Goal: Information Seeking & Learning: Learn about a topic

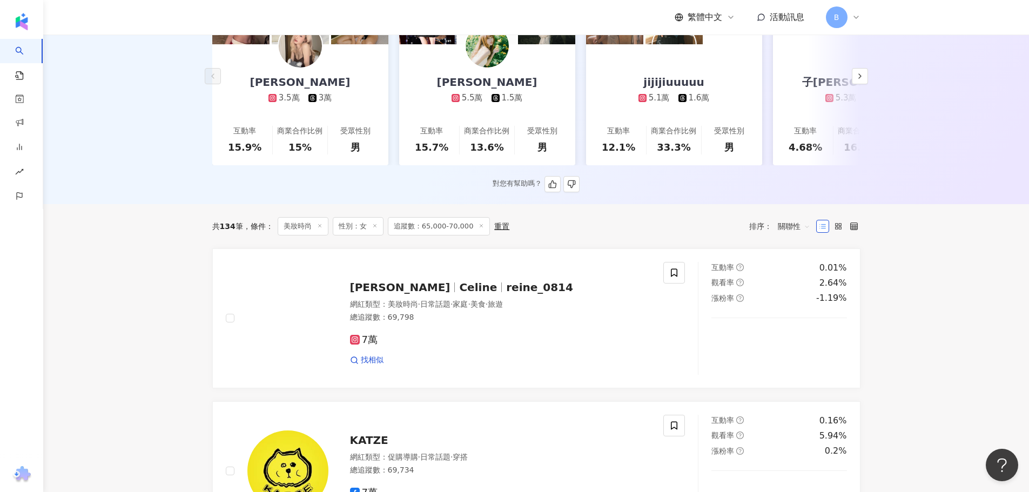
scroll to position [216, 0]
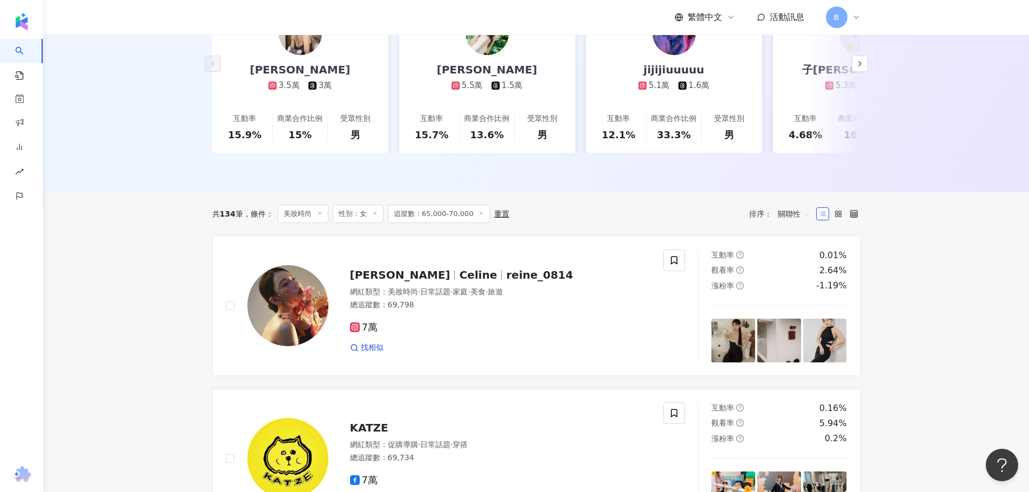
click at [414, 184] on div "AI 推薦 ： 精選優質網紅 潘潘 3.5萬 3萬 互動率 15.9% 商業合作比例 15% 受眾性別 男 許芸 5.5萬 1.5萬 互動率 15.7% 商業…" at bounding box center [535, 60] width 985 height 264
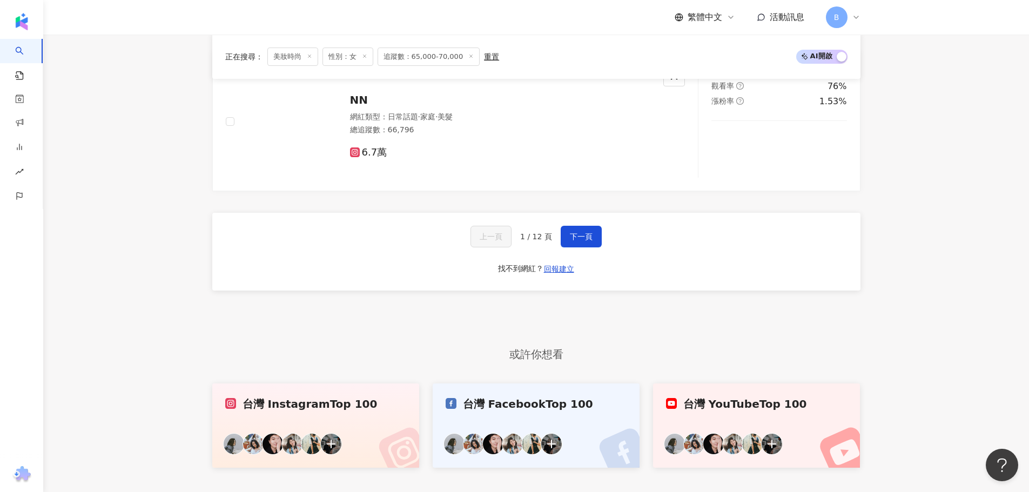
scroll to position [1956, 0]
